Goal: Navigation & Orientation: Find specific page/section

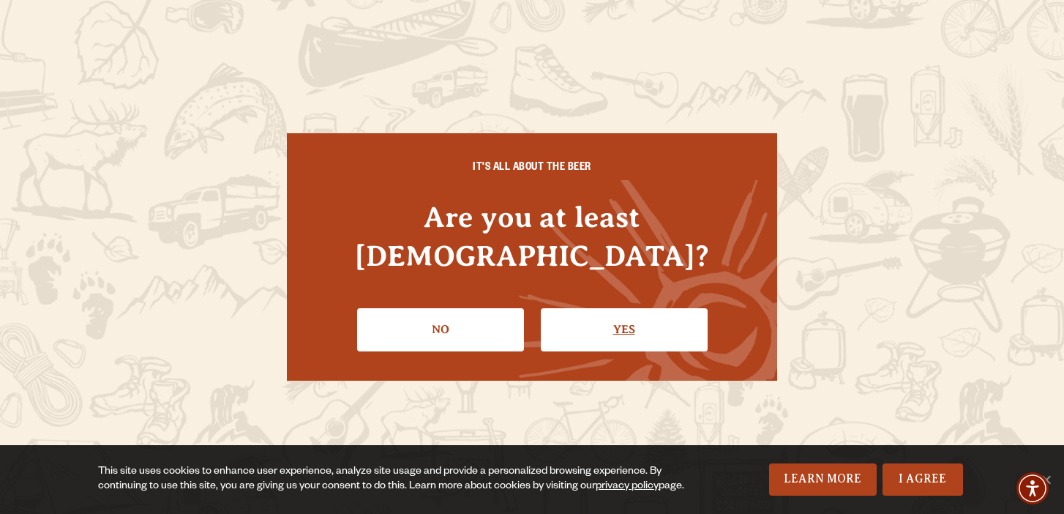
click at [613, 308] on link "Yes" at bounding box center [624, 329] width 167 height 42
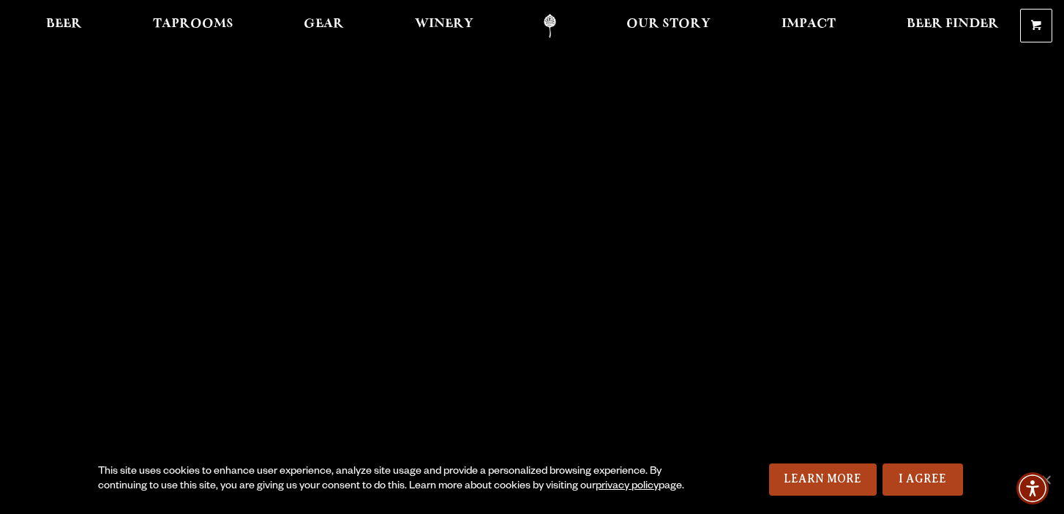
scroll to position [23, 0]
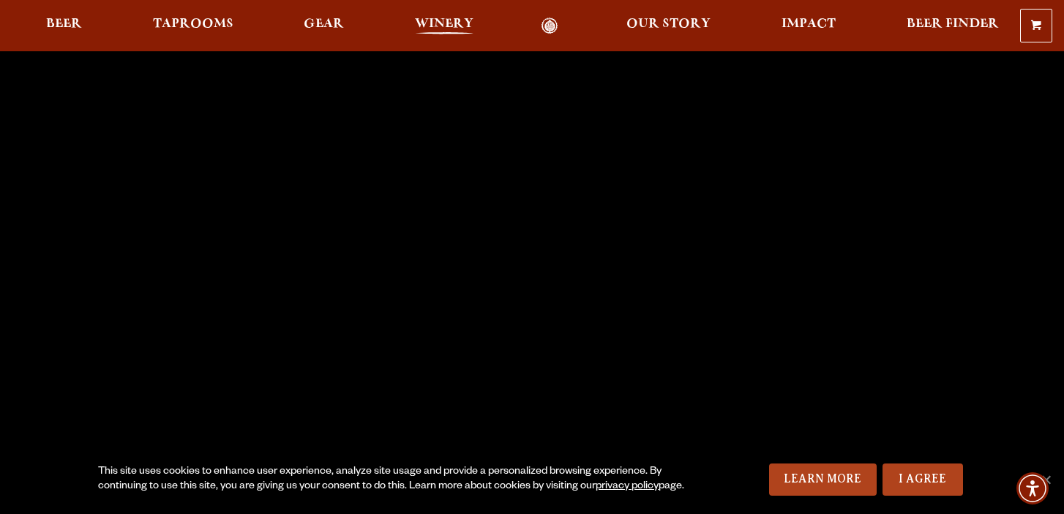
click at [435, 23] on span "Winery" at bounding box center [444, 24] width 59 height 12
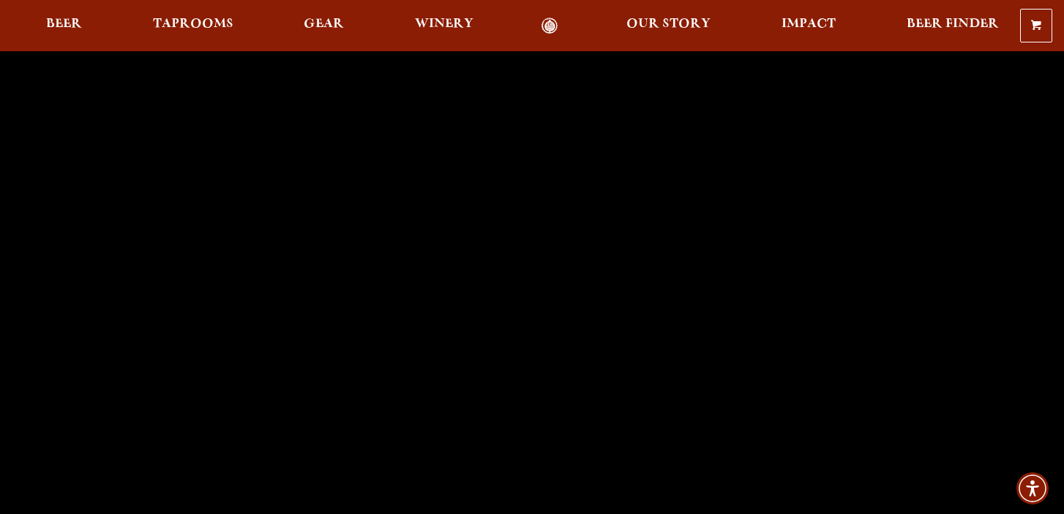
scroll to position [23, 0]
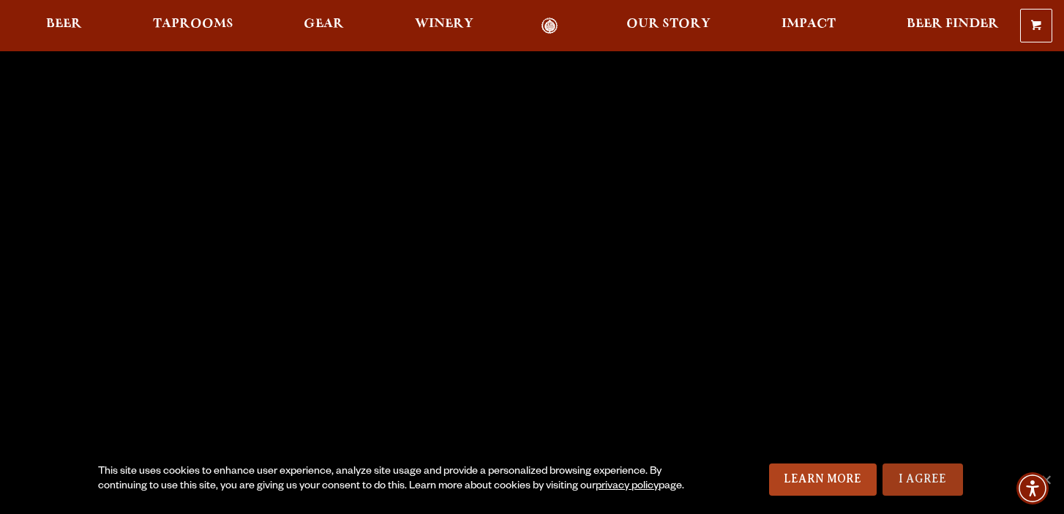
click at [922, 477] on link "I Agree" at bounding box center [923, 479] width 81 height 32
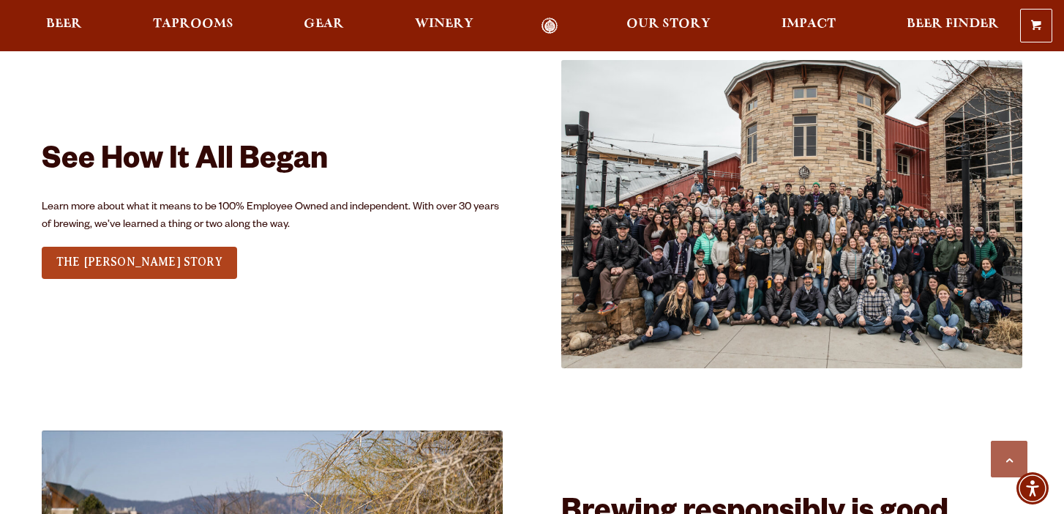
scroll to position [1707, 0]
